Goal: Ask a question

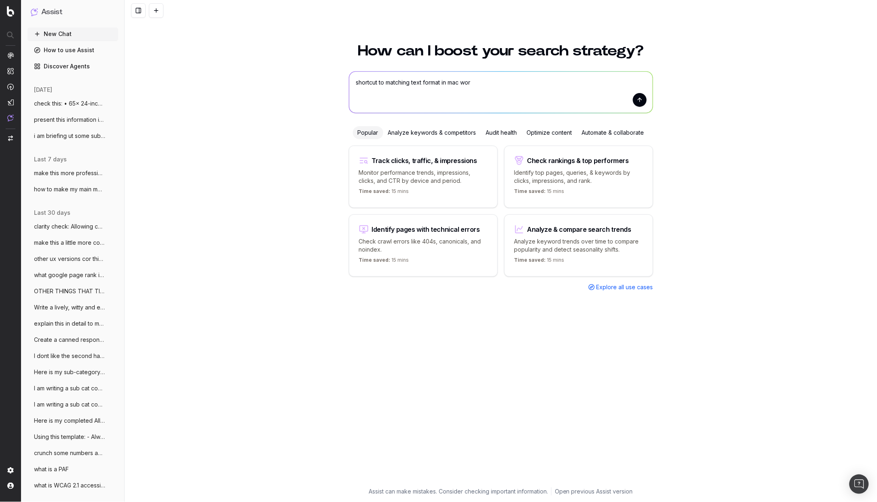
type textarea "shortcut to matching text format in mac word"
